Goal: Information Seeking & Learning: Understand process/instructions

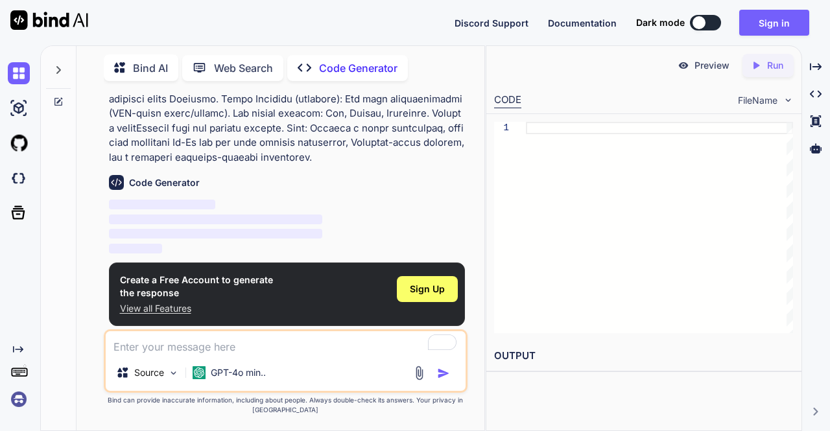
scroll to position [223, 0]
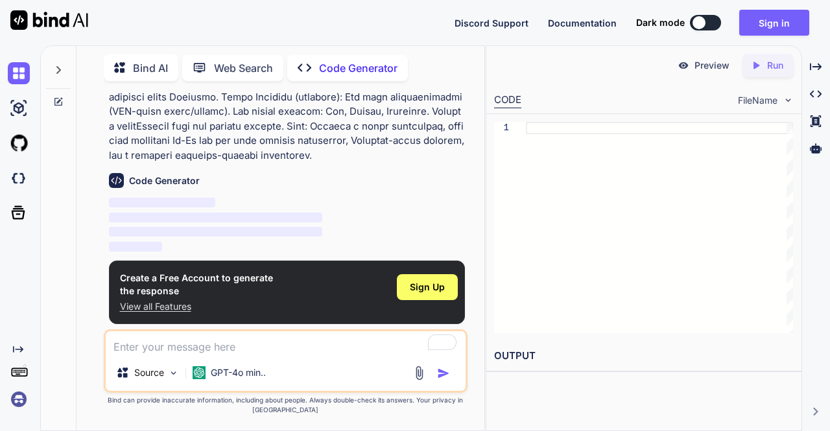
type textarea "x"
click at [442, 289] on span "Sign Up" at bounding box center [427, 287] width 35 height 13
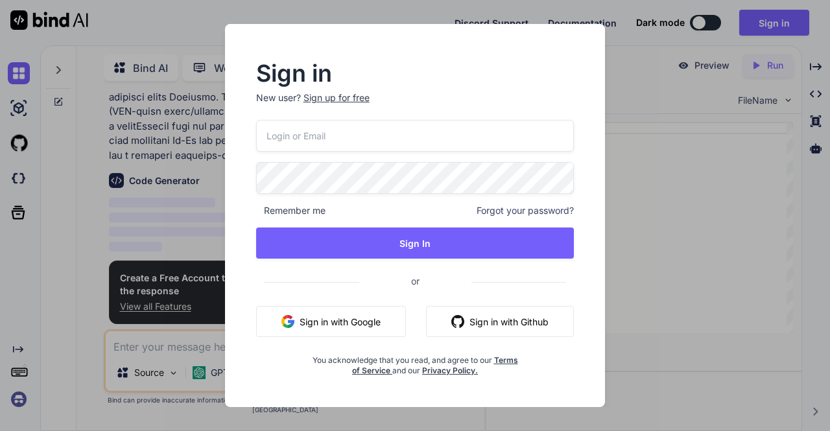
click at [358, 320] on button "Sign in with Google" at bounding box center [331, 321] width 150 height 31
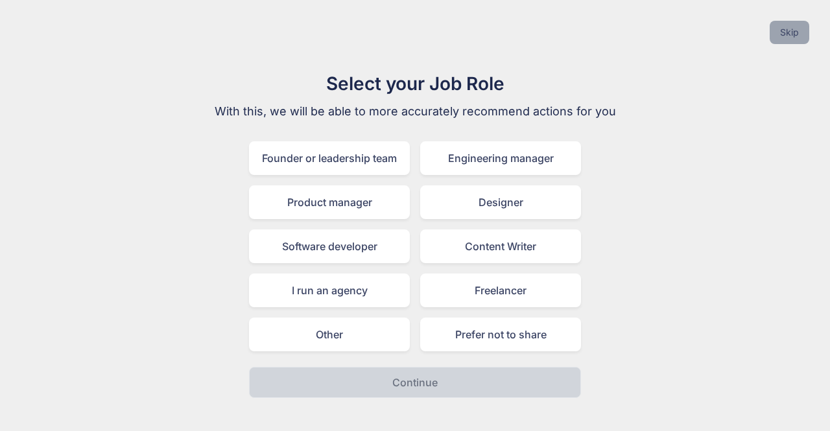
click at [784, 37] on button "Skip" at bounding box center [790, 32] width 40 height 23
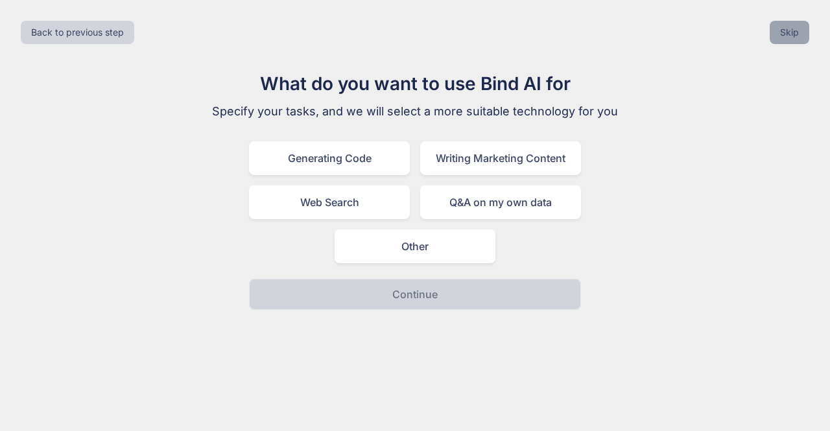
click at [784, 37] on button "Skip" at bounding box center [790, 32] width 40 height 23
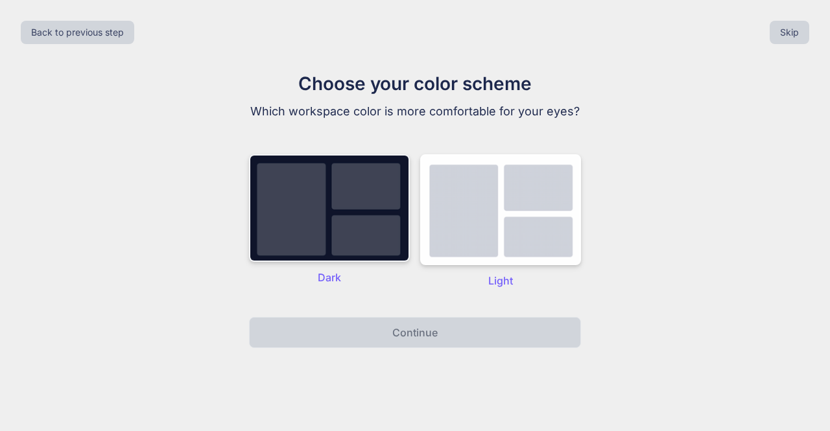
click at [309, 206] on img at bounding box center [329, 208] width 161 height 108
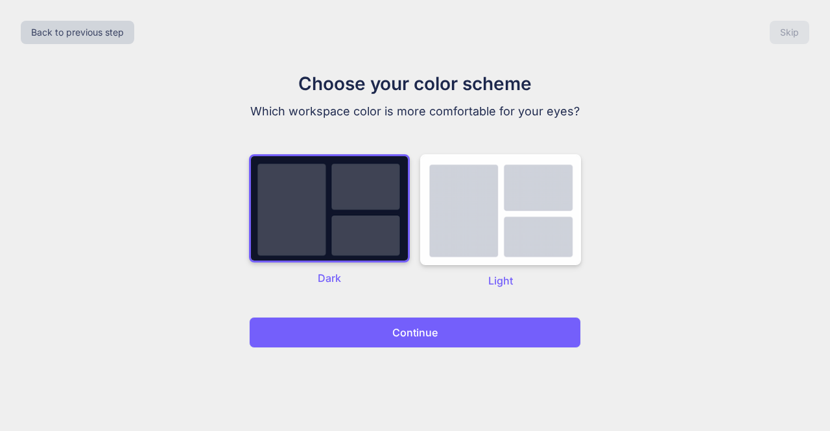
click at [448, 332] on button "Continue" at bounding box center [415, 332] width 332 height 31
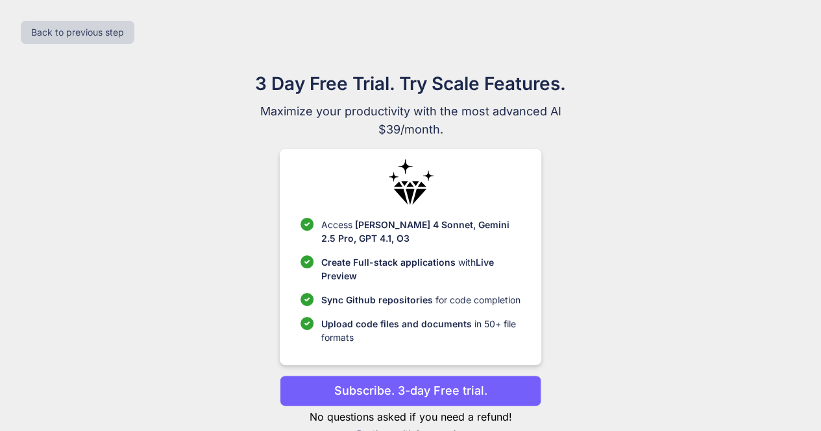
scroll to position [29, 0]
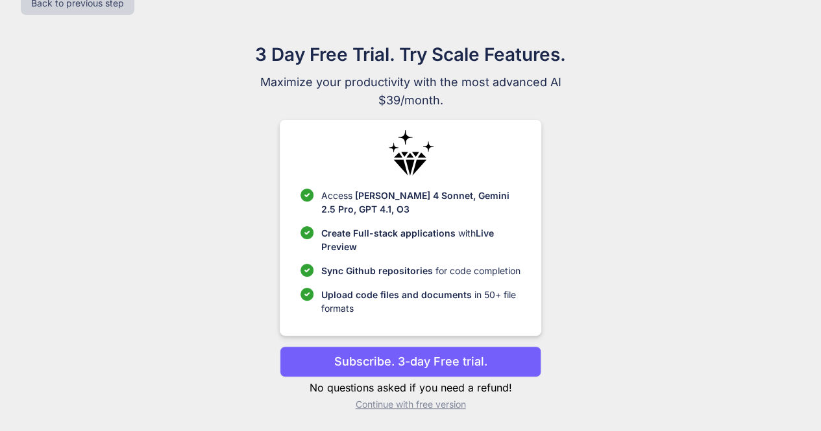
click at [420, 407] on p "Continue with free version" at bounding box center [410, 404] width 261 height 13
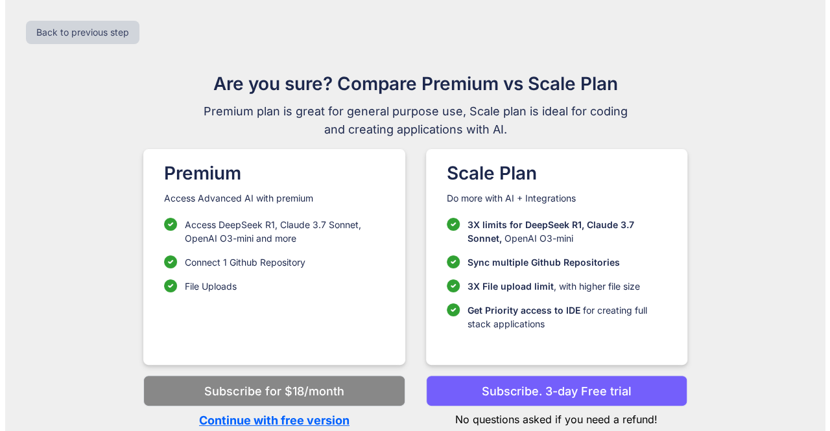
scroll to position [0, 0]
click at [323, 420] on p "Continue with free version" at bounding box center [273, 421] width 261 height 18
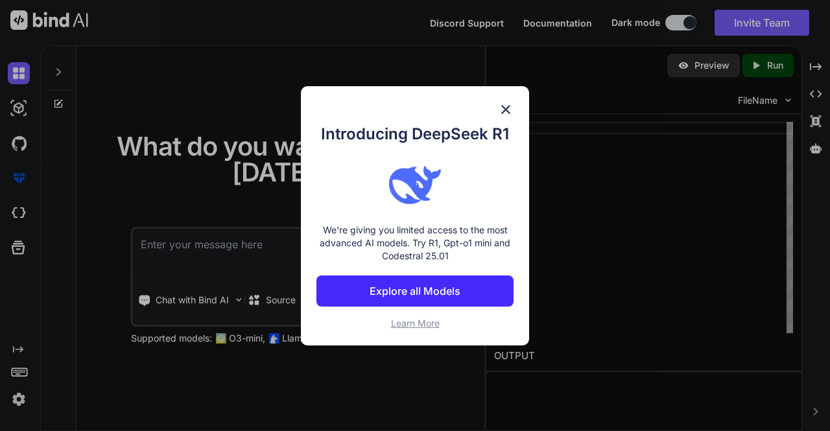
click at [506, 108] on img at bounding box center [506, 110] width 16 height 16
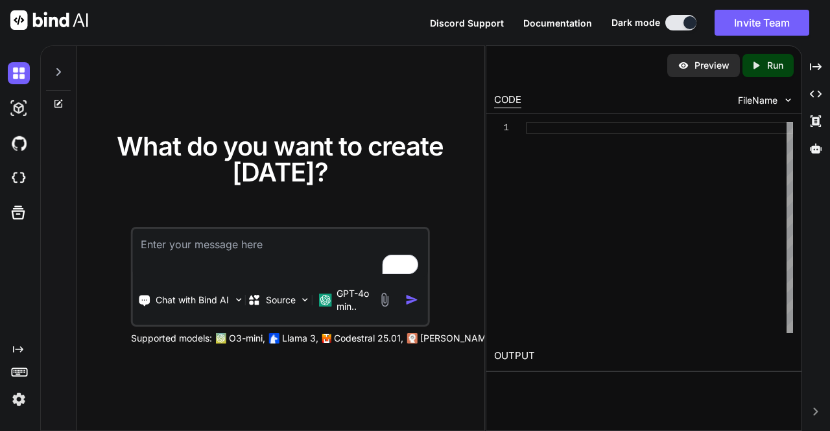
click at [209, 237] on textarea "To enrich screen reader interactions, please activate Accessibility in Grammarl…" at bounding box center [280, 253] width 295 height 48
click at [220, 260] on textarea "To enrich screen reader interactions, please activate Accessibility in Grammarl…" at bounding box center [280, 253] width 295 height 48
paste textarea "Loremi d sitame, consecte Ad-El sed doe tempo inc UTLA etdol (MagnaAL, Enimadm,…"
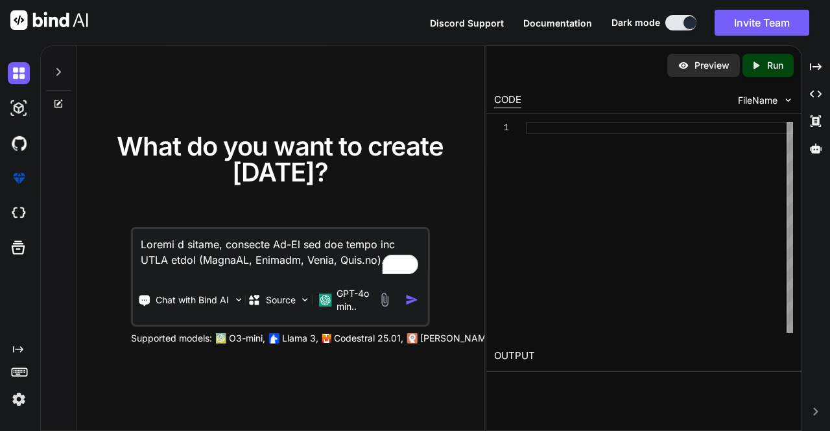
scroll to position [780, 0]
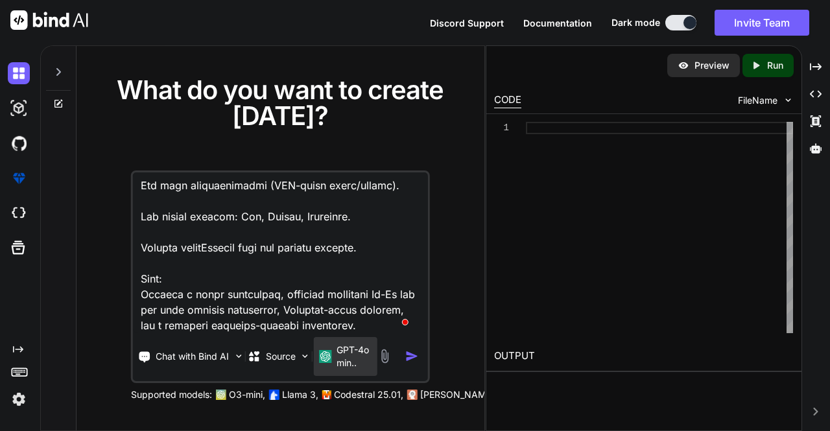
type textarea "Loremi d sitame, consecte Ad-El sed doe tempo inc UTLA etdol (MagnaAL, Enimadm,…"
click at [348, 357] on p "GPT-4o min.." at bounding box center [355, 357] width 36 height 26
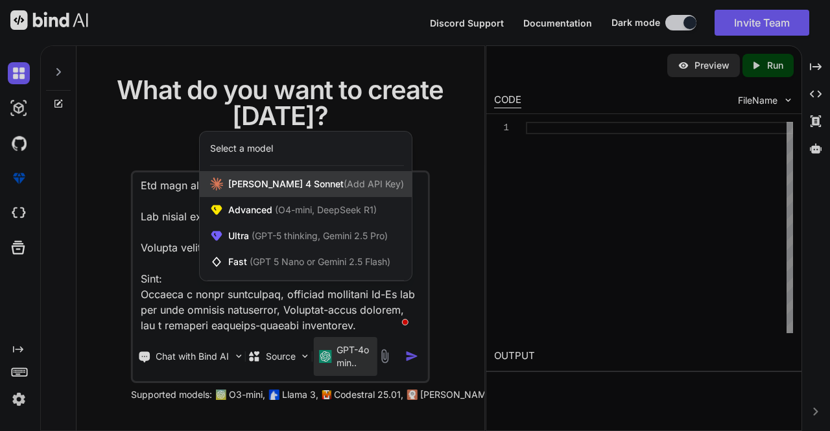
click at [344, 186] on span "(Add API Key)" at bounding box center [374, 183] width 60 height 11
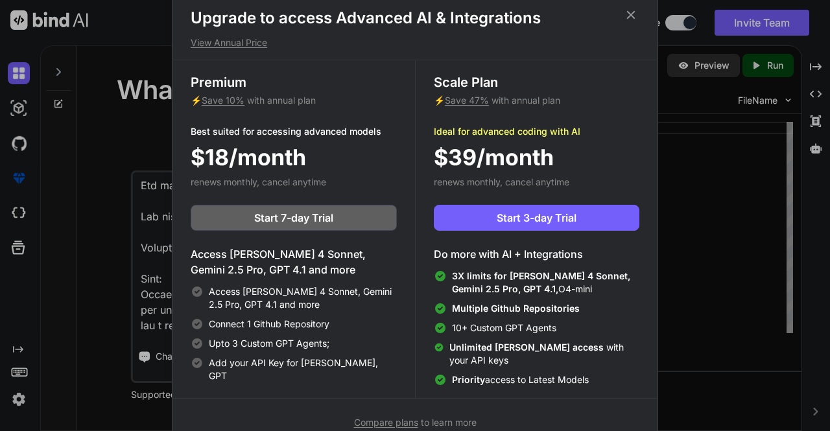
click at [115, 228] on div "Upgrade to access Advanced AI & Integrations View Annual Price Premium ⚡ Save 1…" at bounding box center [415, 215] width 830 height 431
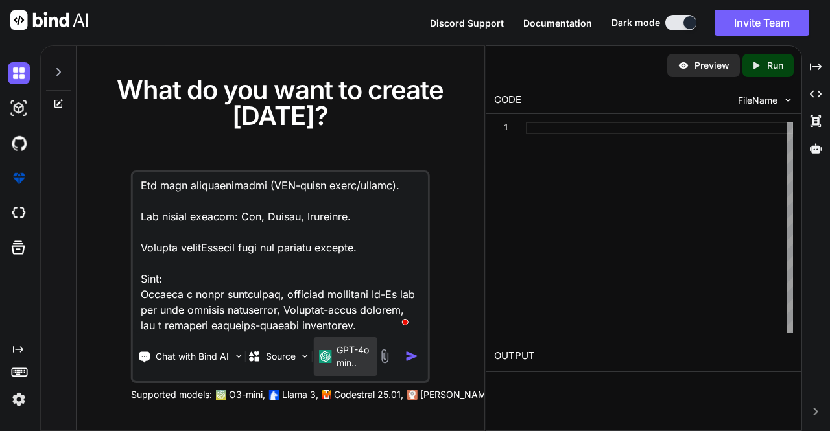
click at [365, 360] on p "GPT-4o min.." at bounding box center [355, 357] width 36 height 26
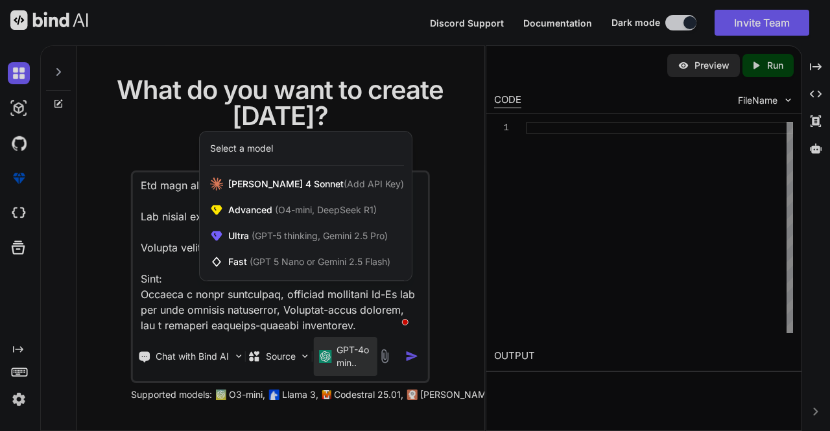
click at [411, 357] on div at bounding box center [415, 215] width 830 height 431
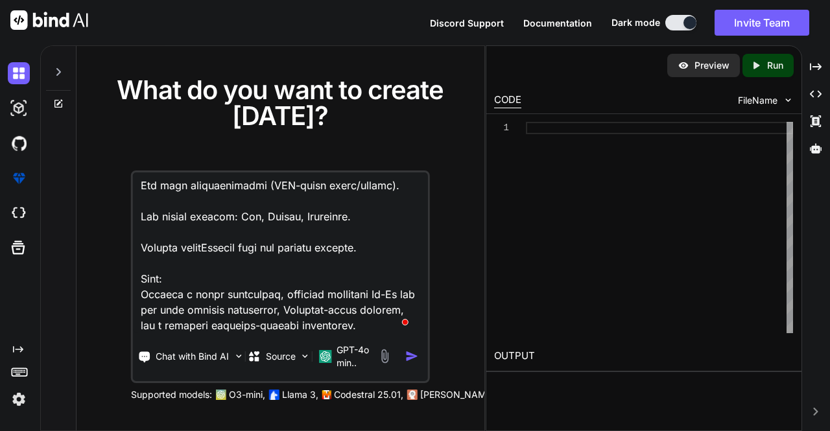
click at [411, 357] on img "button" at bounding box center [412, 357] width 14 height 14
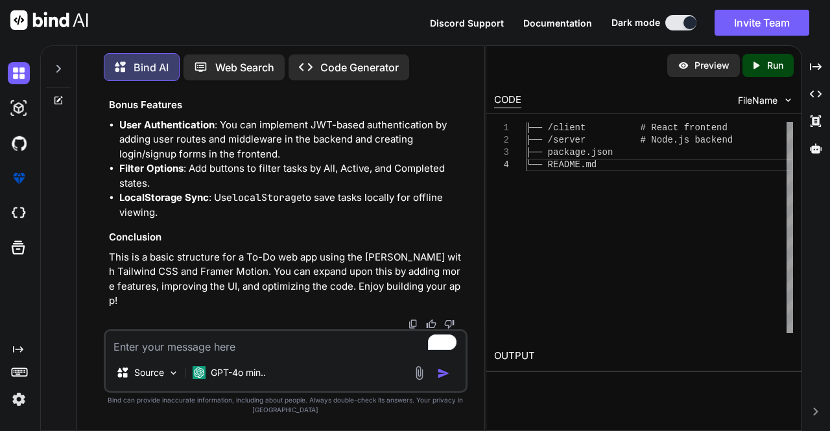
scroll to position [3900, 0]
click at [780, 67] on p "Run" at bounding box center [775, 65] width 16 height 13
click at [716, 69] on p "Preview" at bounding box center [712, 65] width 35 height 13
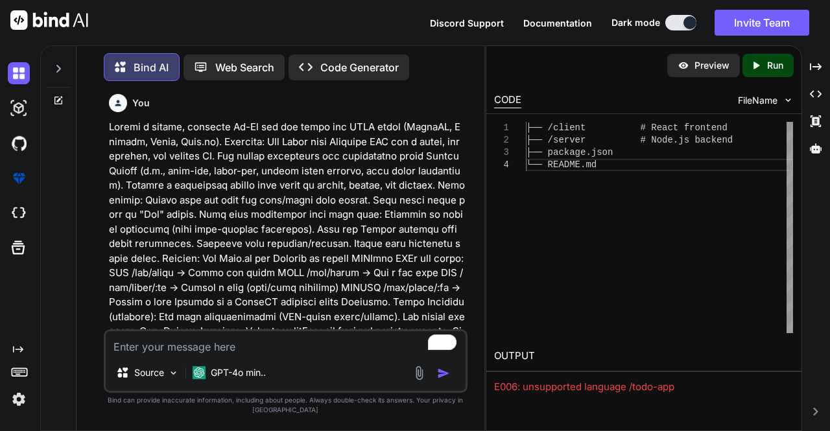
scroll to position [0, 0]
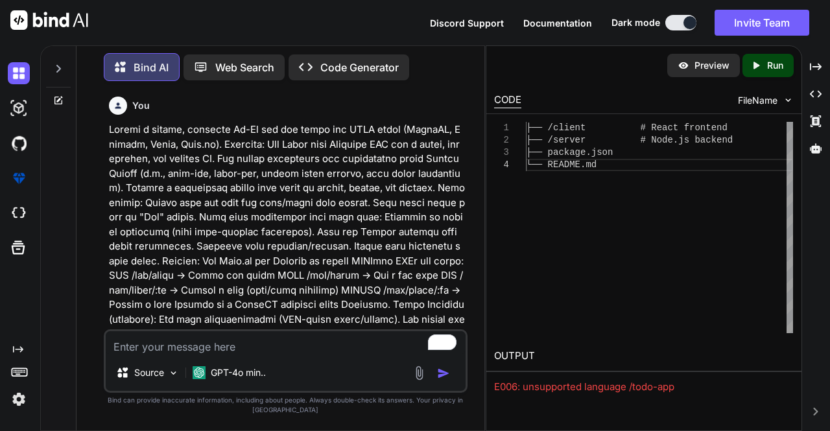
click at [348, 60] on p "Code Generator" at bounding box center [359, 68] width 78 height 16
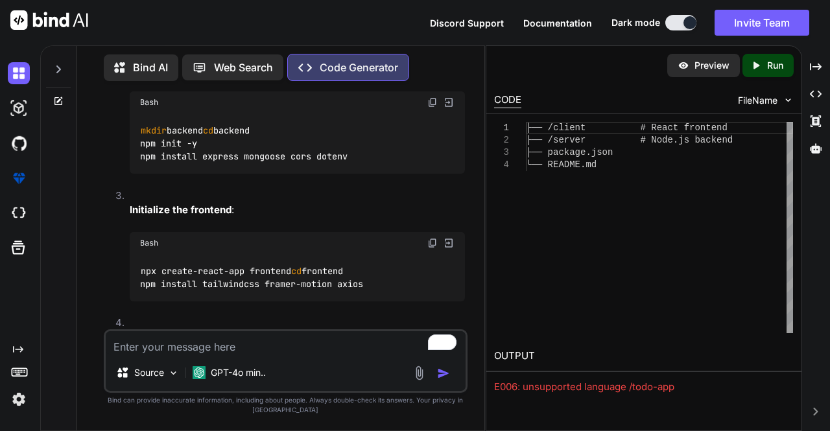
scroll to position [558, 0]
click at [449, 110] on img at bounding box center [449, 104] width 12 height 12
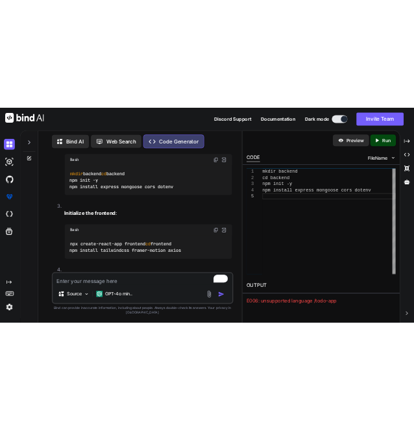
scroll to position [0, 0]
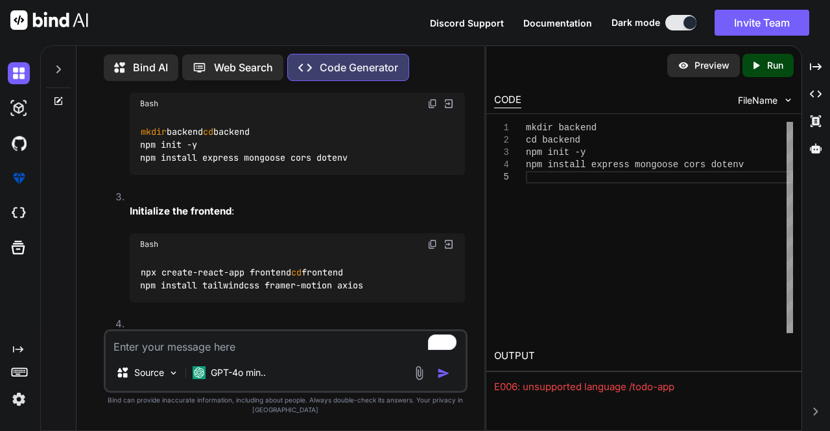
click at [574, 128] on div "mkdir backend cd backend npm init -y npm install express mongoose cors dotenv" at bounding box center [659, 227] width 267 height 211
type textarea "mkdir backend cd backend npm init -y npm install express mongoose cors dotenv"
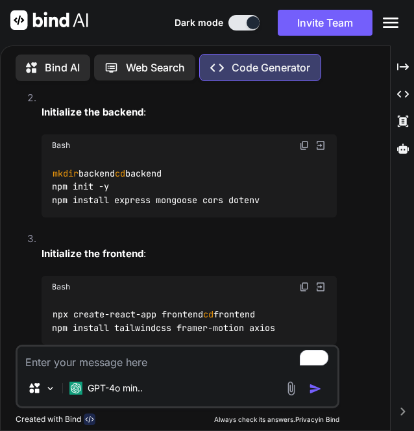
scroll to position [559, 0]
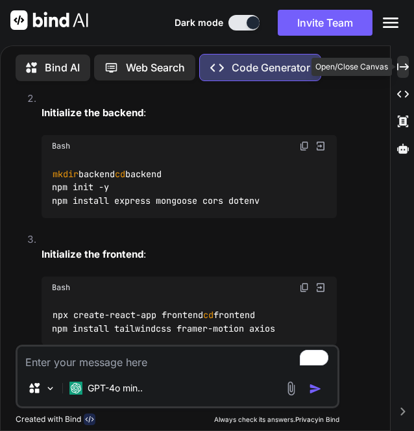
click at [402, 69] on icon "Created with Pixso." at bounding box center [403, 67] width 12 height 12
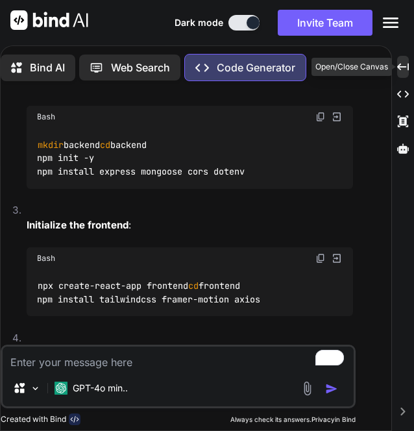
scroll to position [545, 0]
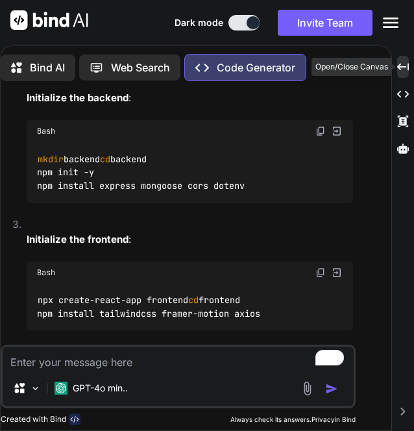
click at [402, 69] on icon "Created with Pixso." at bounding box center [403, 67] width 12 height 12
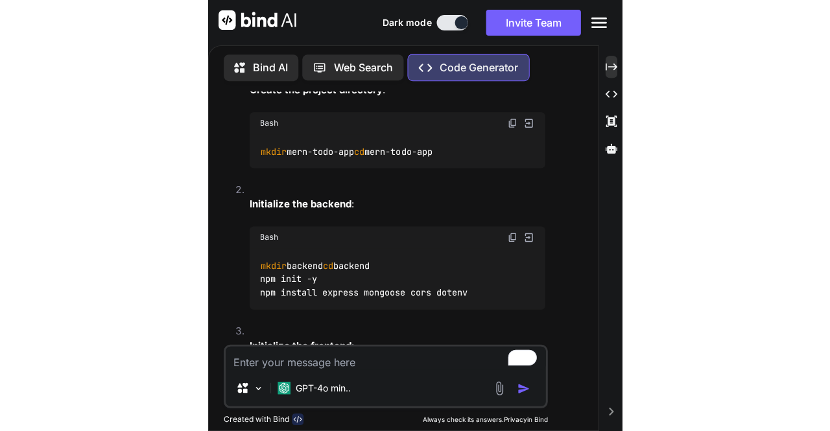
scroll to position [0, 0]
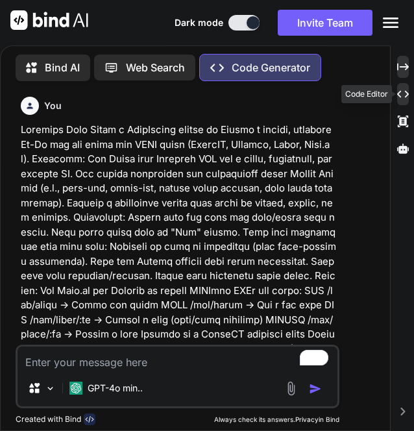
click at [404, 97] on icon "Created with Pixso." at bounding box center [403, 94] width 12 height 12
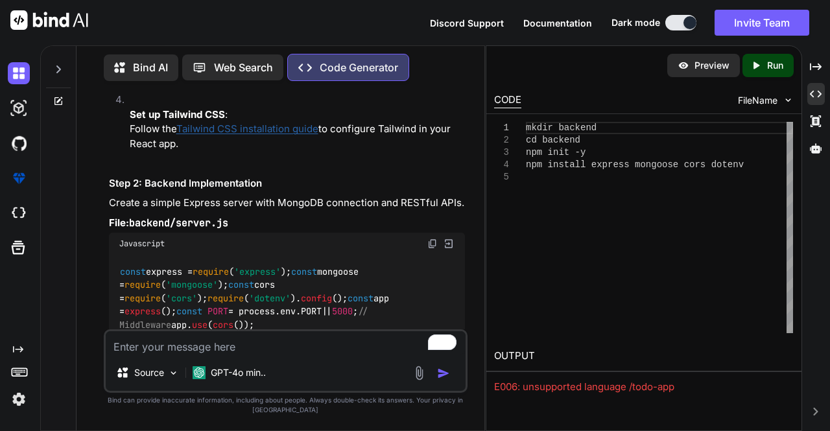
scroll to position [783, 0]
click at [142, 61] on p "Bind AI" at bounding box center [150, 68] width 35 height 16
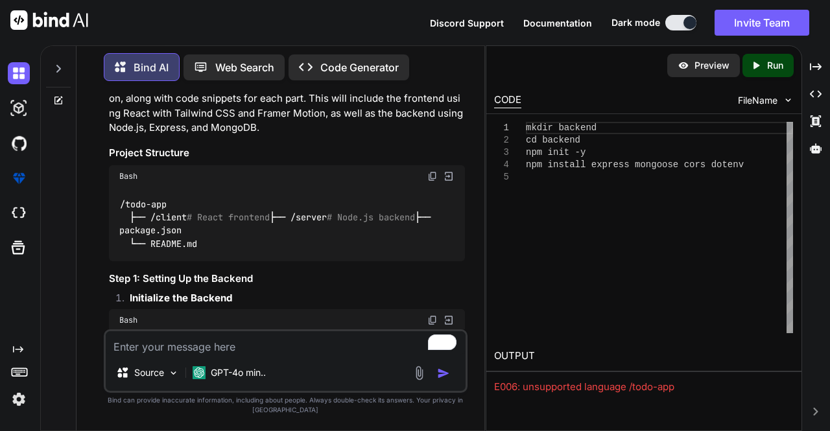
scroll to position [357, 0]
click at [210, 187] on div "/todo-app ├── /client # React frontend ├── /server # Node.js backend ├── packag…" at bounding box center [287, 224] width 357 height 74
click at [448, 170] on img at bounding box center [449, 176] width 12 height 12
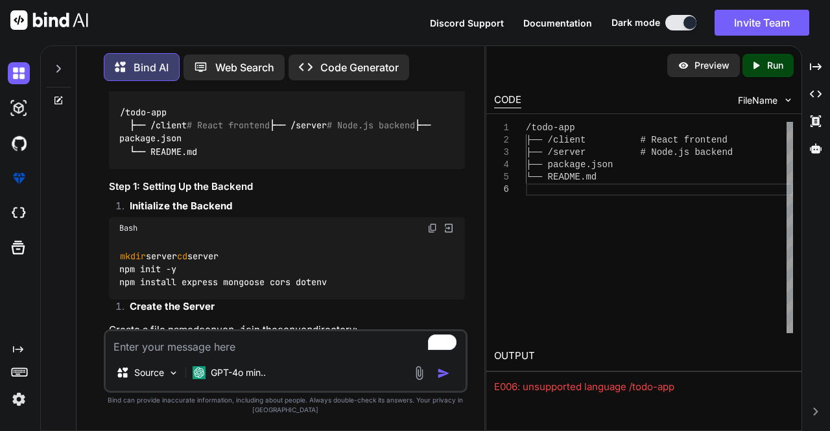
scroll to position [521, 0]
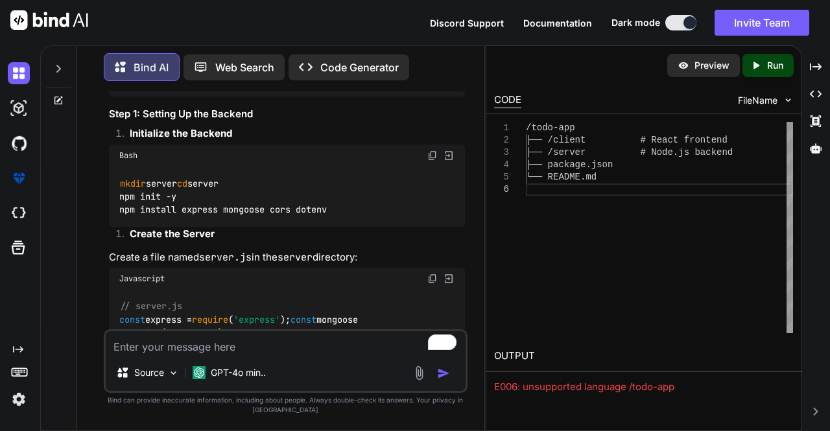
click at [269, 217] on code "mkdir server cd server npm init -y npm install express mongoose cors dotenv" at bounding box center [223, 197] width 208 height 40
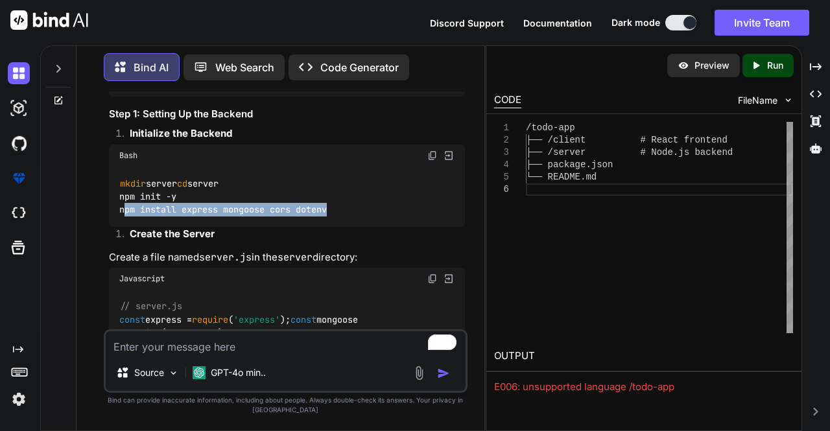
click at [269, 217] on code "mkdir server cd server npm init -y npm install express mongoose cors dotenv" at bounding box center [223, 197] width 208 height 40
copy div "npm install express mongoose cors dotenv"
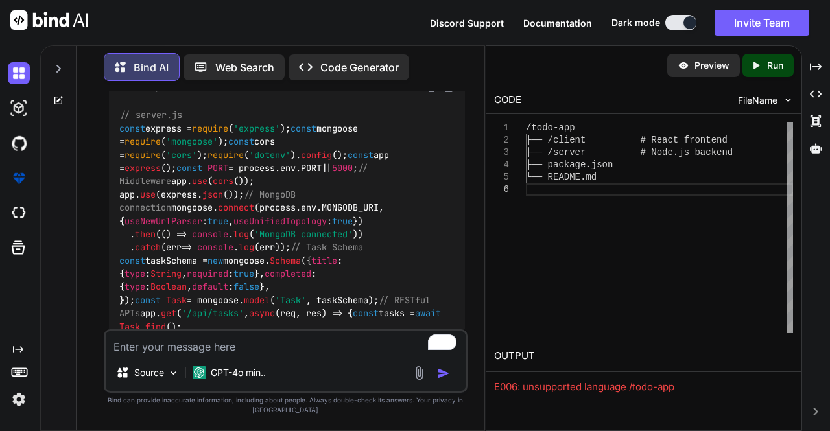
scroll to position [712, 0]
click at [433, 93] on img at bounding box center [433, 88] width 10 height 10
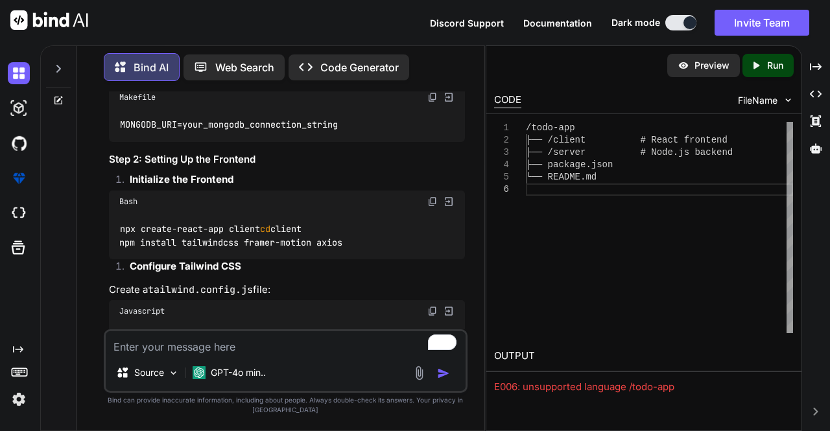
scroll to position [1408, 0]
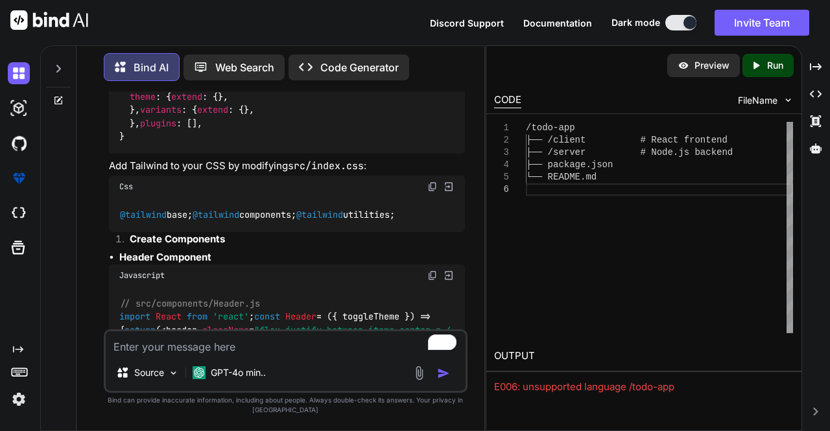
scroll to position [1571, 0]
copy div "npm install tailwindcss framer-motion axios"
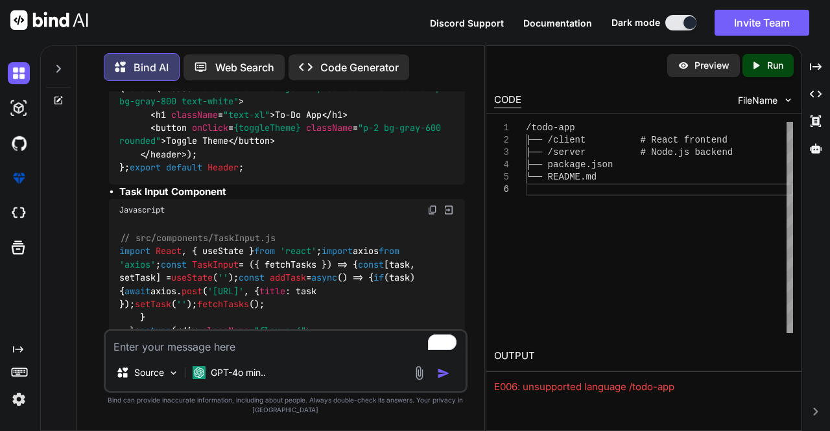
scroll to position [1810, 0]
